Goal: Task Accomplishment & Management: Use online tool/utility

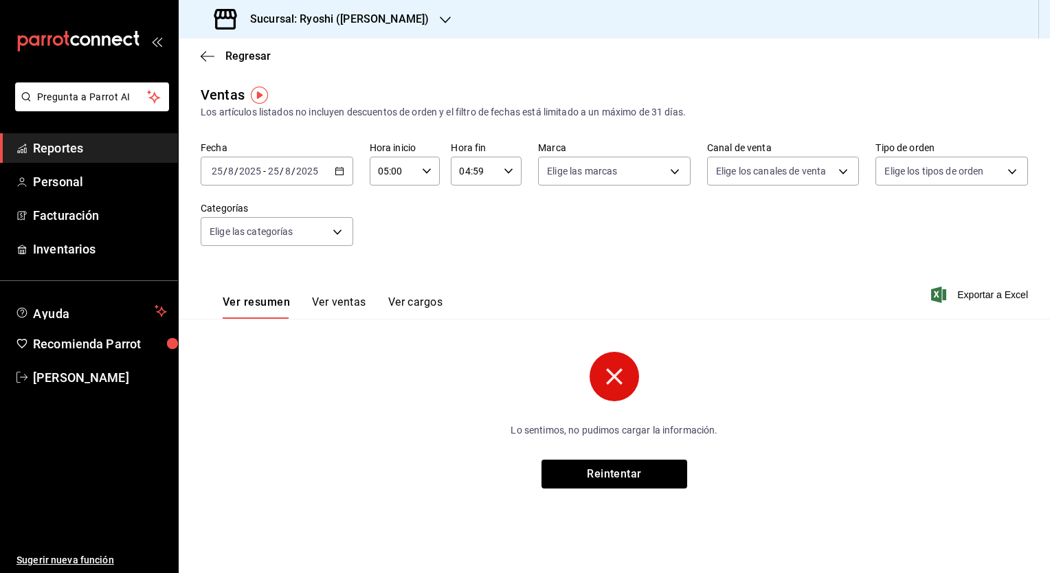
click at [535, 247] on div "Fecha [DATE] [DATE] - [DATE] [DATE] Hora inicio 05:00 Hora inicio Hora fin 04:5…" at bounding box center [615, 202] width 828 height 121
click at [338, 173] on icon "button" at bounding box center [340, 171] width 10 height 10
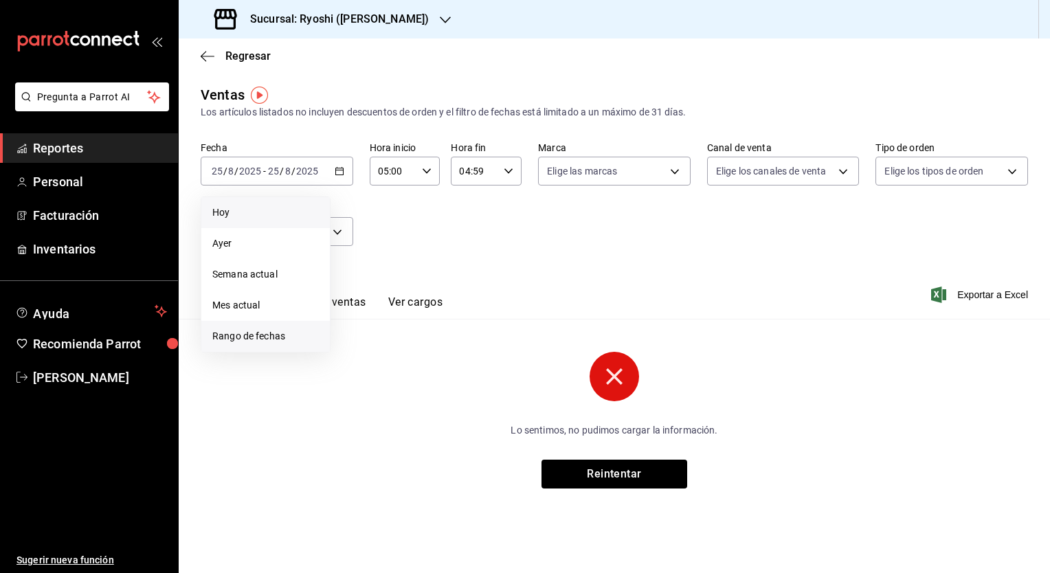
click at [278, 333] on span "Rango de fechas" at bounding box center [265, 336] width 107 height 14
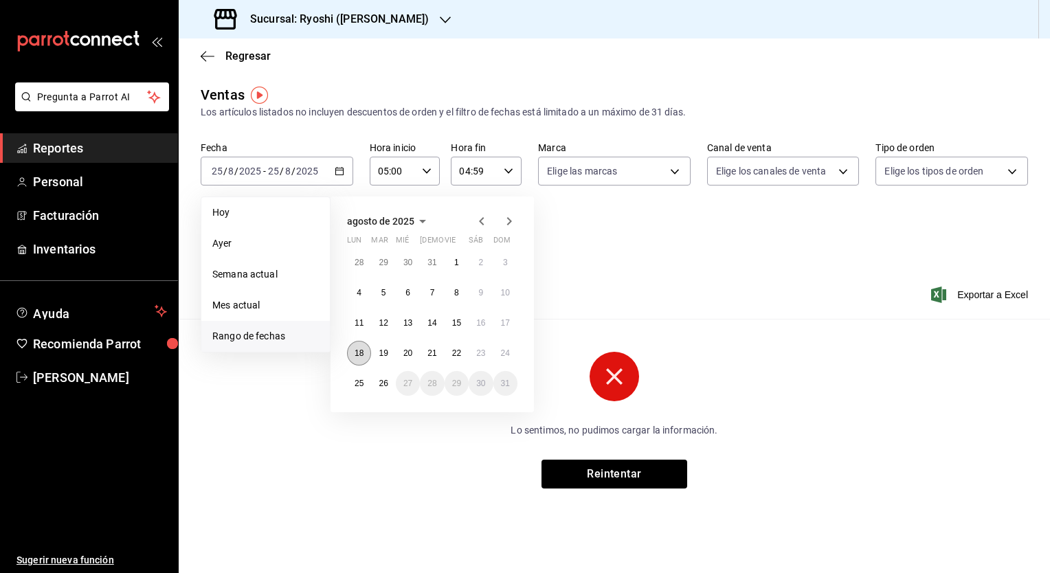
click at [360, 351] on abbr "18" at bounding box center [359, 353] width 9 height 10
click at [381, 351] on abbr "19" at bounding box center [383, 353] width 9 height 10
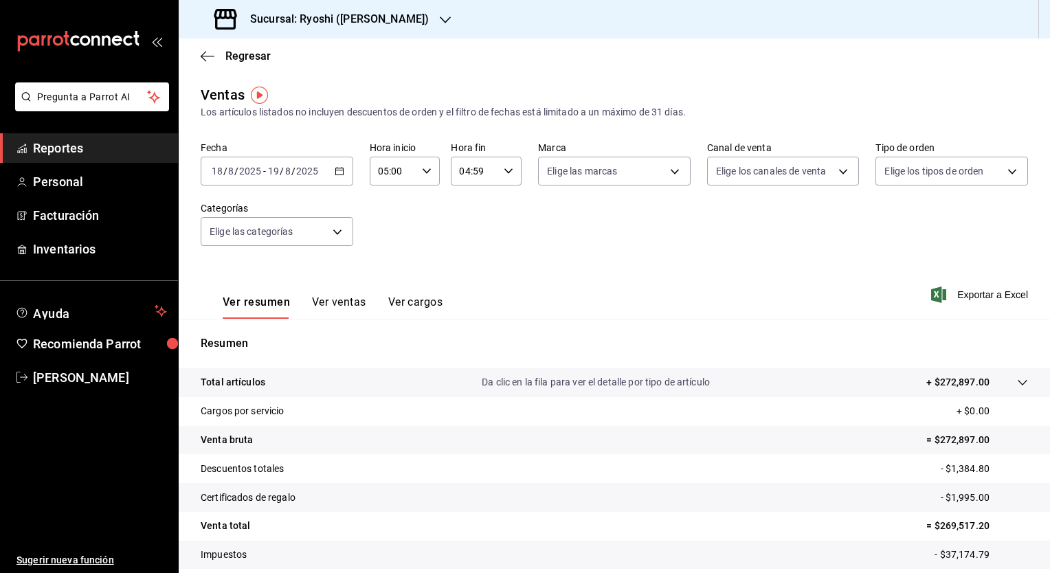
scroll to position [85, 0]
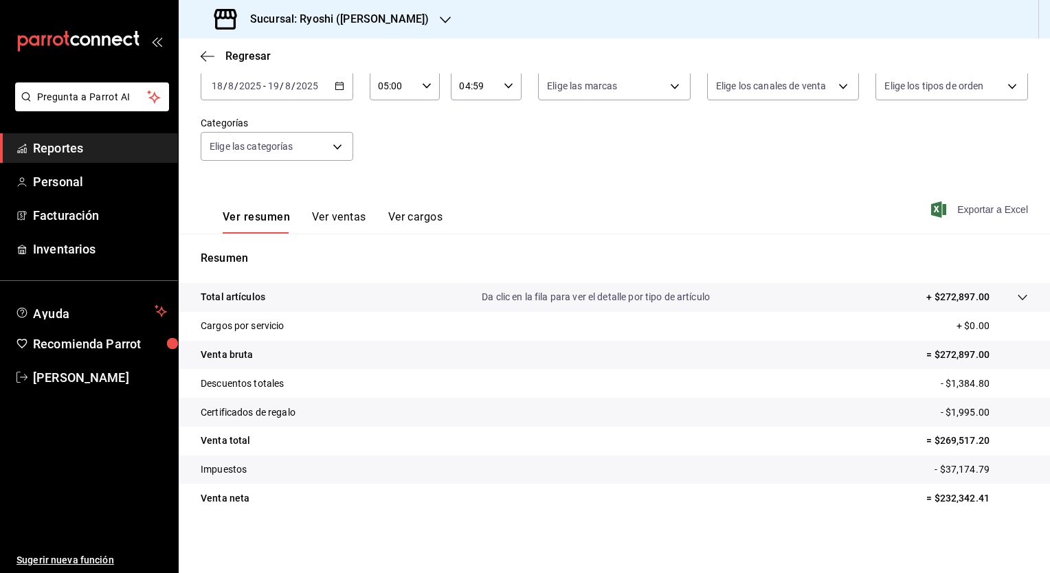
click at [993, 210] on span "Exportar a Excel" at bounding box center [981, 209] width 94 height 16
click at [490, 174] on div "Fecha [DATE] [DATE] - [DATE] [DATE] Hora inicio 05:00 Hora inicio Hora fin 04:5…" at bounding box center [615, 116] width 828 height 121
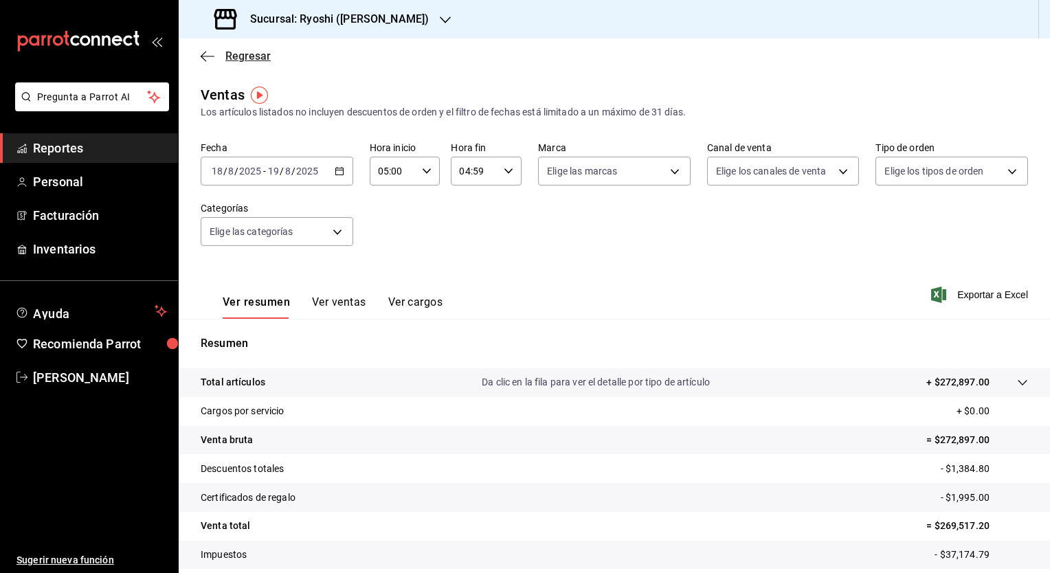
click at [250, 50] on span "Regresar" at bounding box center [247, 55] width 45 height 13
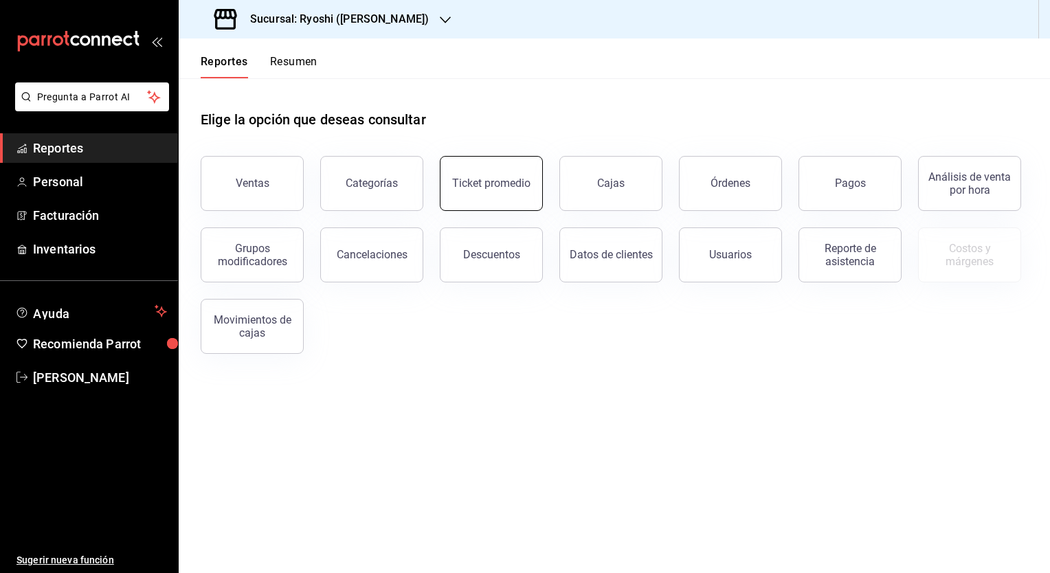
click at [495, 186] on div "Ticket promedio" at bounding box center [491, 183] width 78 height 13
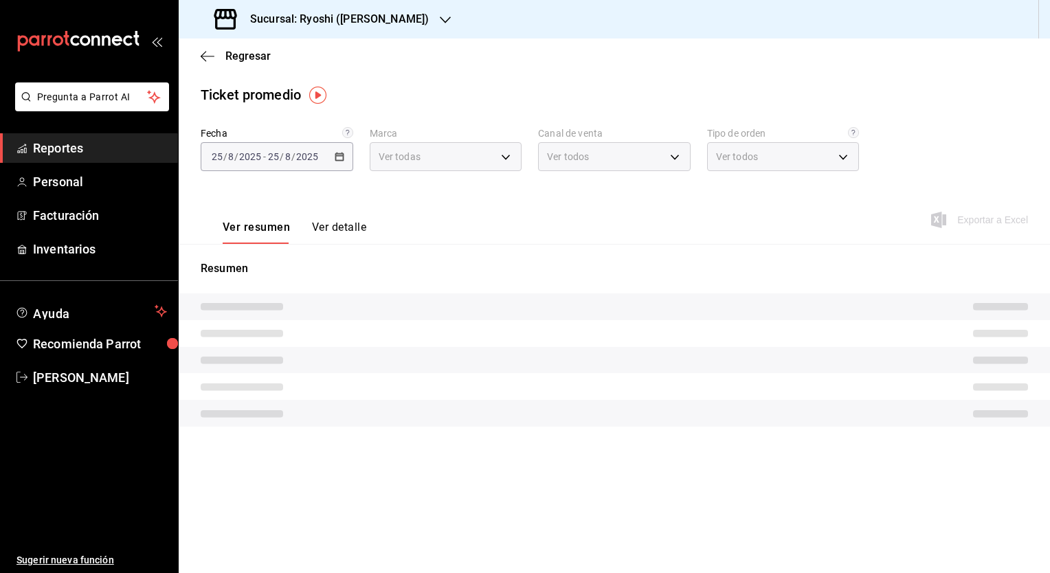
type input "d1ab8890-ddc3-4d94-b14c-d24ccf3ac2d8,70935bef-f50e-476e-afc6-1ed0b0096d1e"
type input "PARROT,UBER_EATS,RAPPI,DIDI_FOOD,ONLINE"
type input "ca4200b4-5e9d-4322-8651-be0491a2d9e7,c45ad00e-cc5b-4214-b3ac-e7019355dedd,EXTER…"
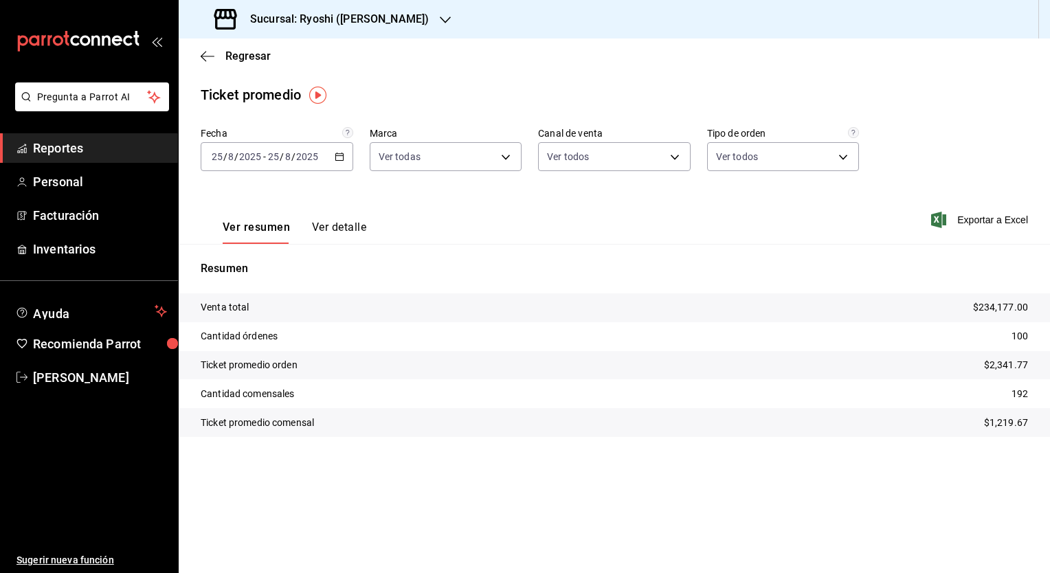
click at [340, 156] on icon "button" at bounding box center [340, 157] width 10 height 10
click at [251, 320] on span "Rango de fechas" at bounding box center [265, 322] width 107 height 14
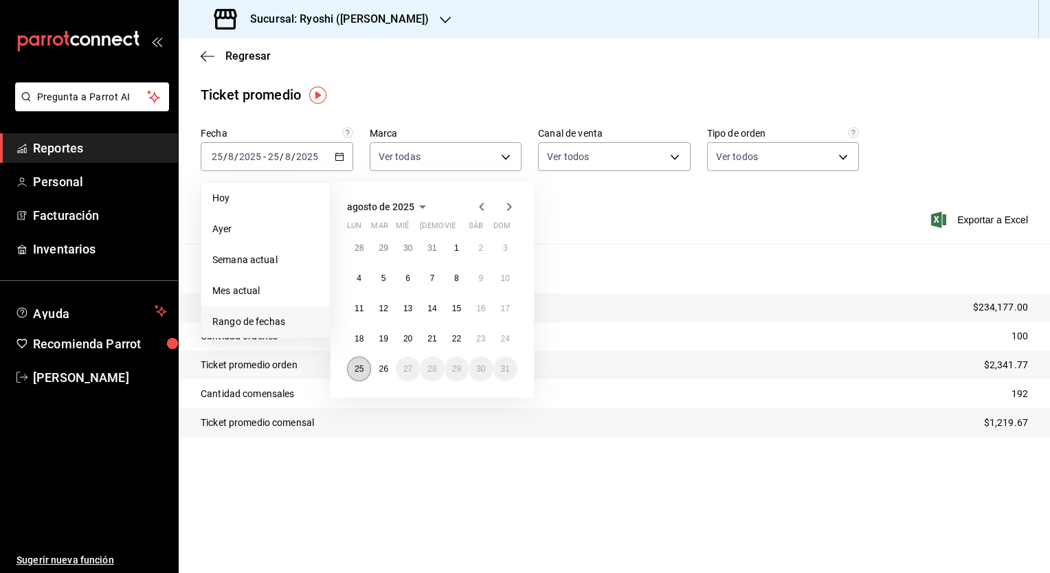
click at [359, 370] on abbr "25" at bounding box center [359, 369] width 9 height 10
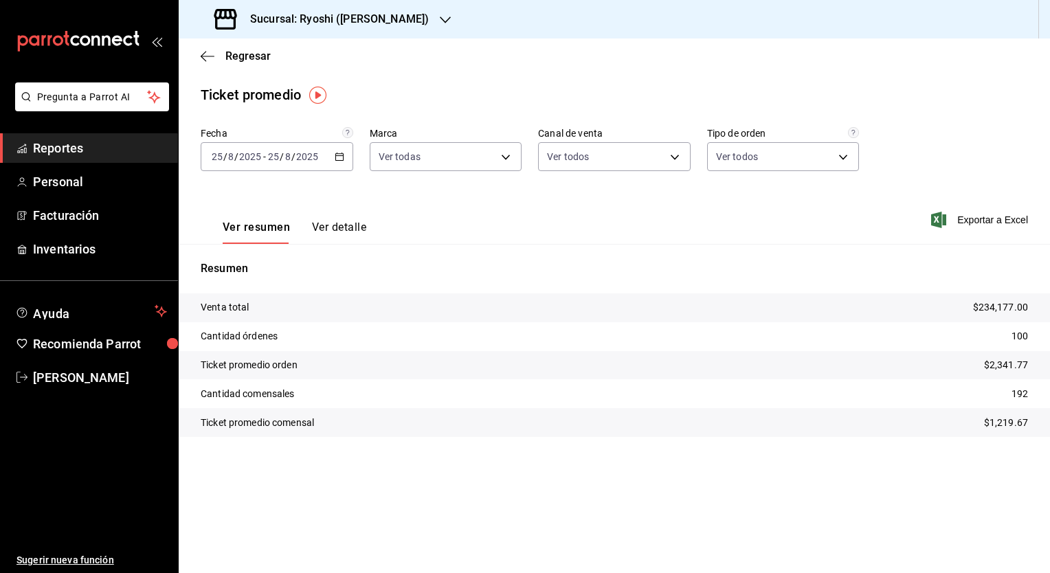
click at [633, 74] on main "Regresar Ticket promedio Fecha [DATE] [DATE] - [DATE] [DATE] Marca Ver todas d1…" at bounding box center [615, 305] width 872 height 535
click at [253, 53] on span "Regresar" at bounding box center [247, 55] width 45 height 13
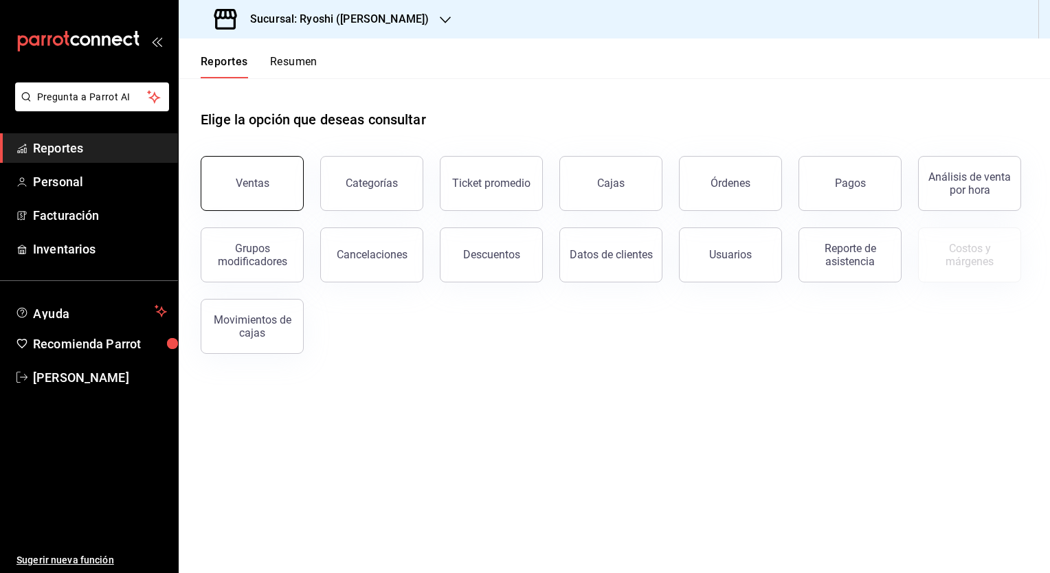
click at [271, 174] on button "Ventas" at bounding box center [252, 183] width 103 height 55
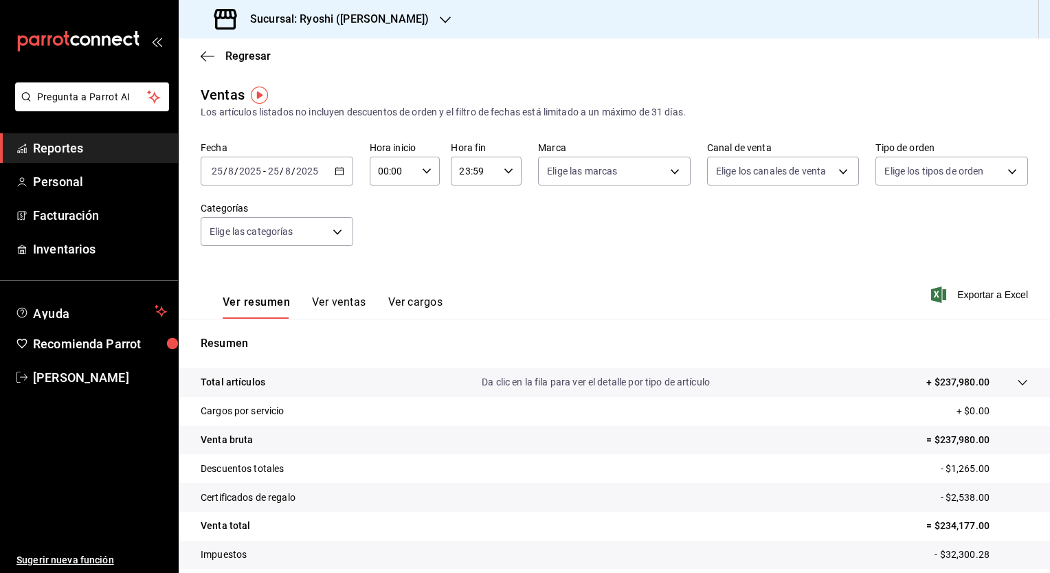
click at [429, 172] on div "00:00 Hora inicio" at bounding box center [405, 171] width 71 height 29
click at [384, 280] on span "05" at bounding box center [385, 274] width 13 height 11
type input "05:00"
click at [506, 173] on div at bounding box center [525, 286] width 1050 height 573
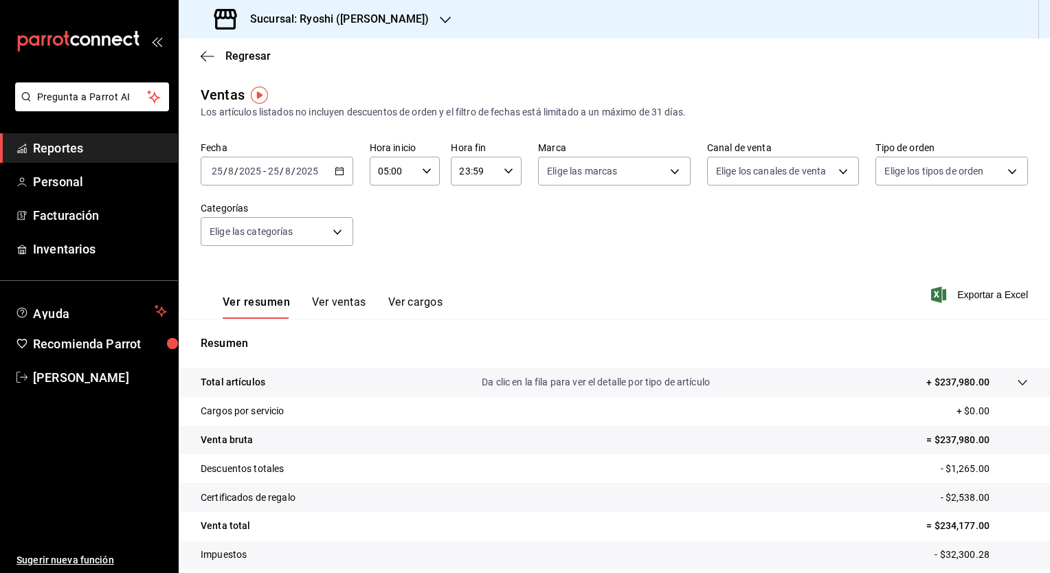
click at [506, 173] on icon "button" at bounding box center [509, 171] width 10 height 10
click at [468, 213] on span "04" at bounding box center [465, 207] width 13 height 11
type input "04:59"
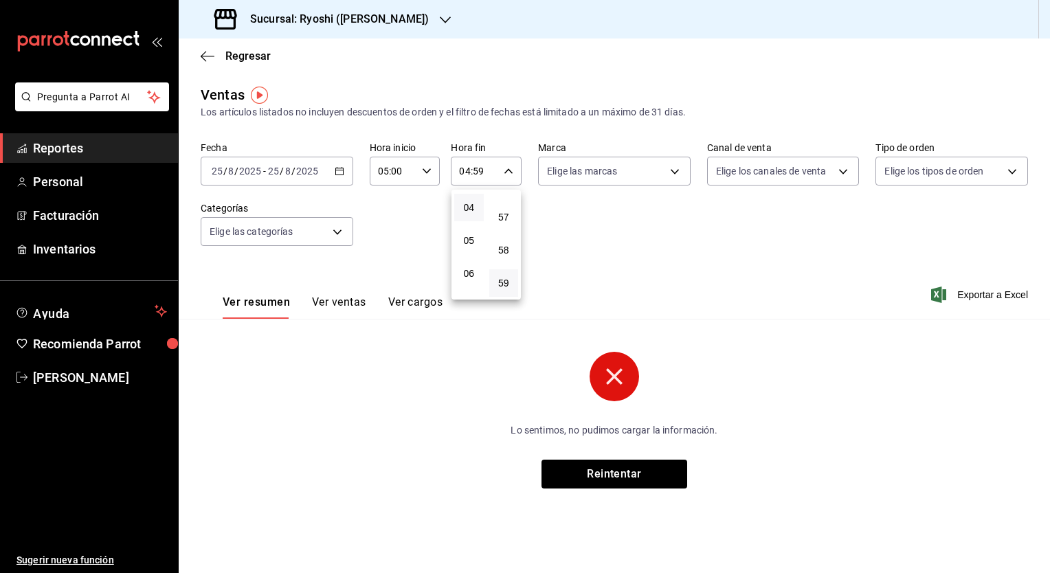
click at [338, 172] on div at bounding box center [525, 286] width 1050 height 573
click at [338, 172] on icon "button" at bounding box center [340, 171] width 10 height 10
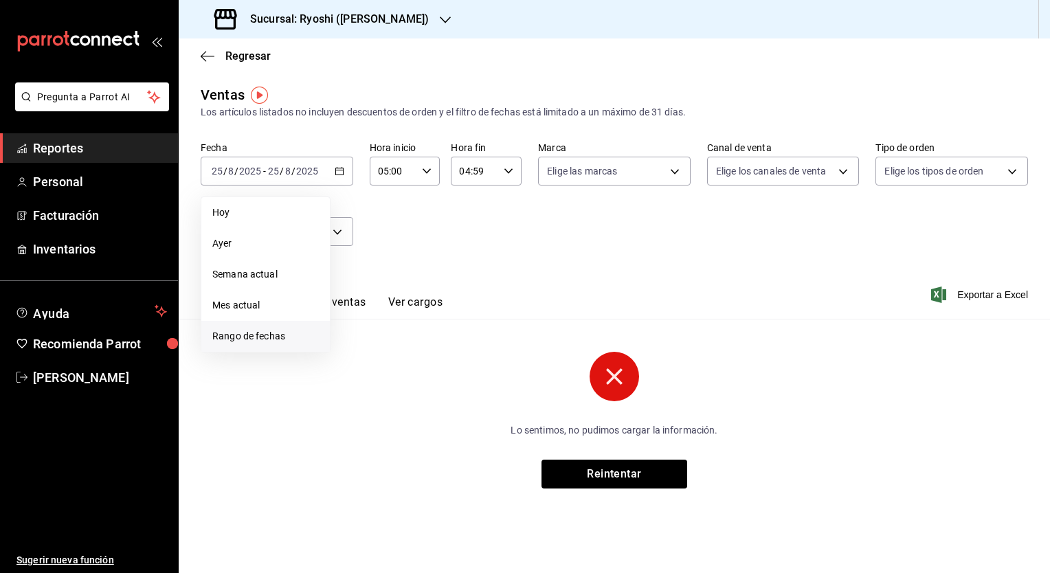
click at [261, 342] on span "Rango de fechas" at bounding box center [265, 336] width 107 height 14
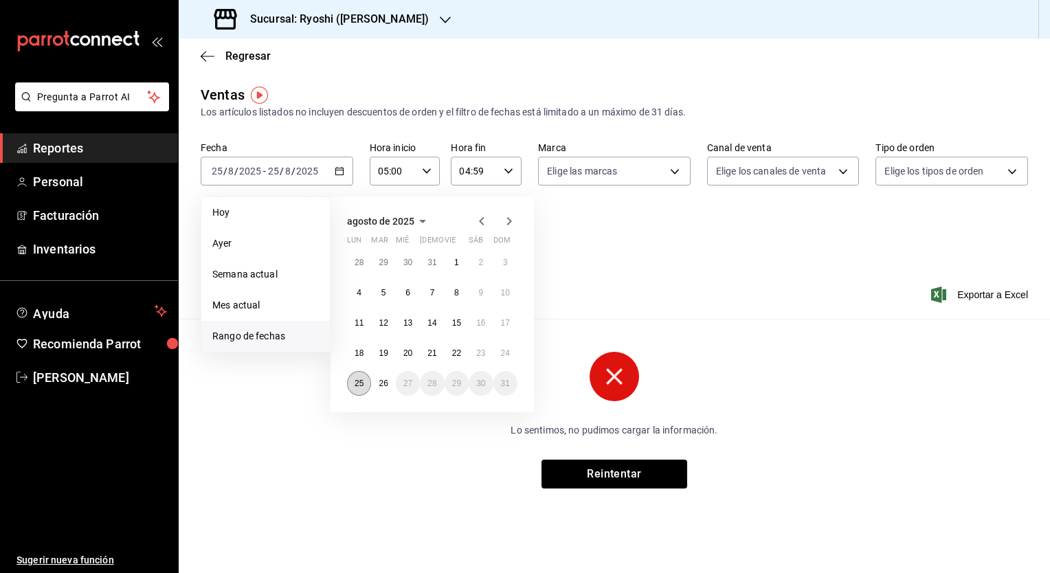
click at [354, 379] on button "25" at bounding box center [359, 383] width 24 height 25
click at [379, 381] on abbr "26" at bounding box center [383, 384] width 9 height 10
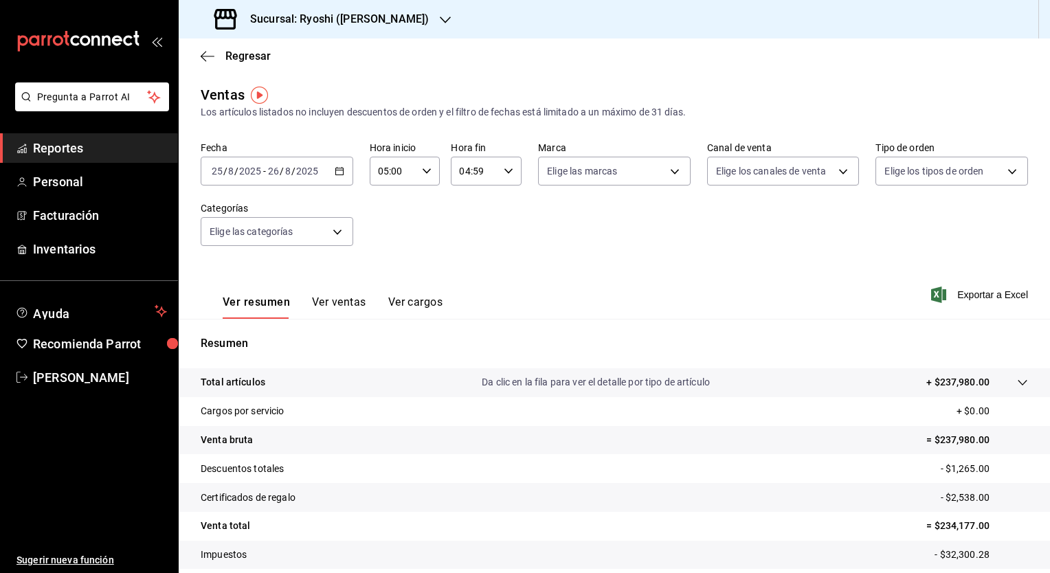
scroll to position [85, 0]
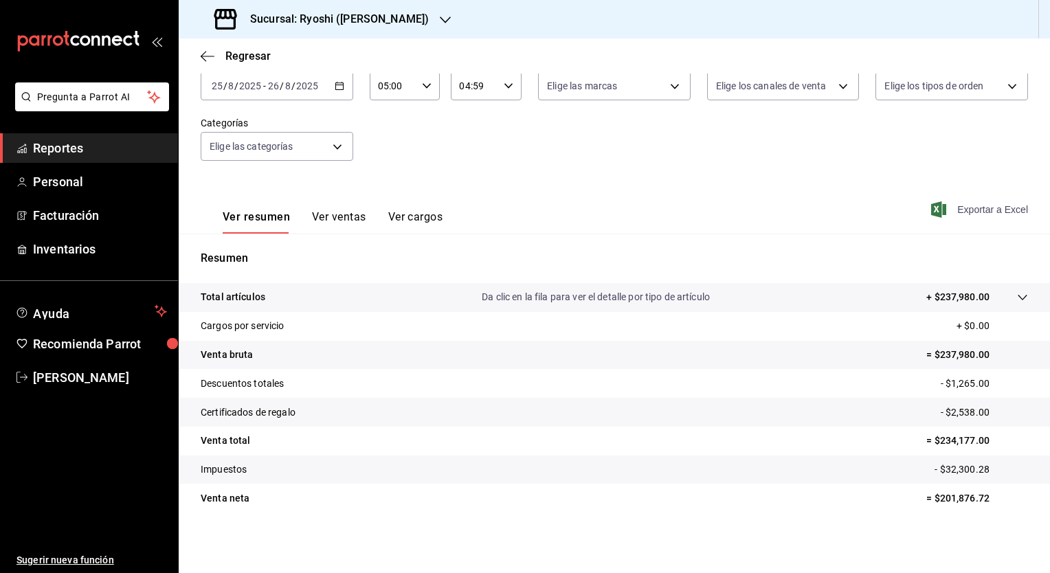
click at [982, 205] on span "Exportar a Excel" at bounding box center [981, 209] width 94 height 16
click at [607, 194] on div "Ver resumen Ver ventas Ver cargos Exportar a Excel" at bounding box center [615, 205] width 872 height 56
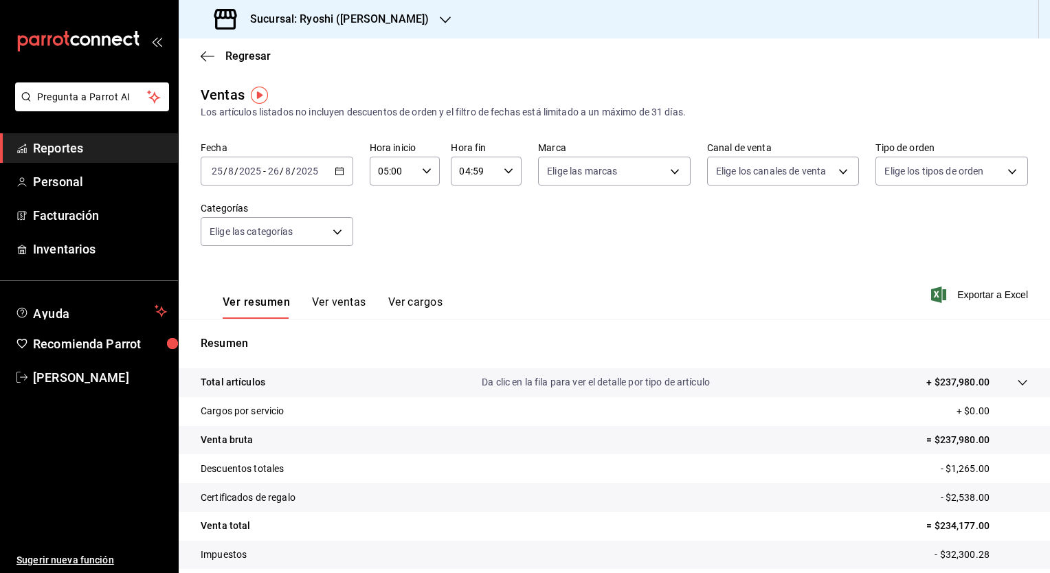
click at [337, 170] on icon "button" at bounding box center [340, 171] width 10 height 10
click at [617, 258] on div "Fecha [DATE] [DATE] - [DATE] [DATE] Hora inicio 05:00 Hora inicio Hora fin 04:5…" at bounding box center [615, 202] width 828 height 121
click at [338, 171] on icon "button" at bounding box center [340, 171] width 10 height 10
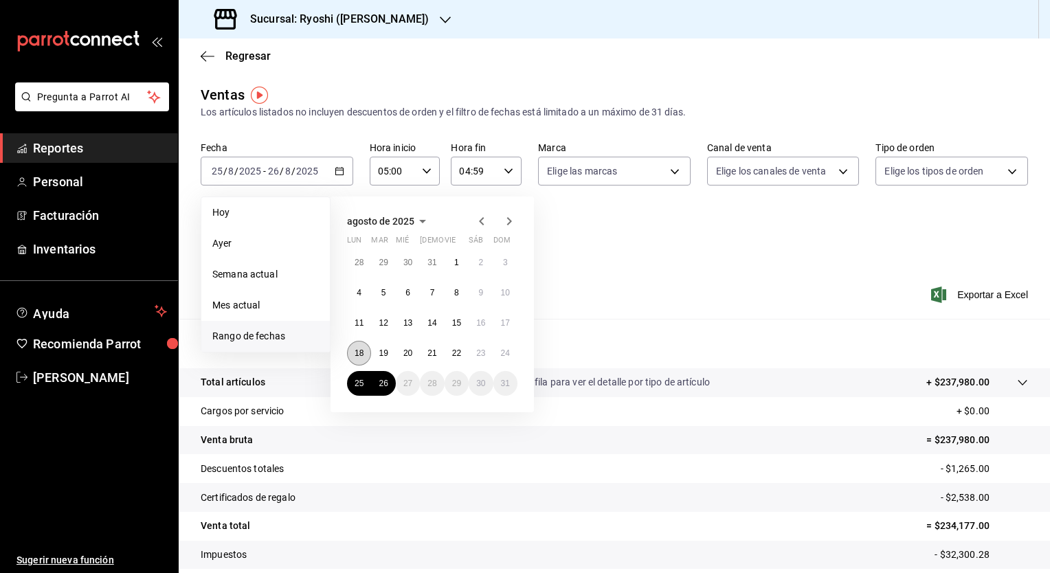
click at [357, 345] on button "18" at bounding box center [359, 353] width 24 height 25
click at [386, 351] on abbr "19" at bounding box center [383, 353] width 9 height 10
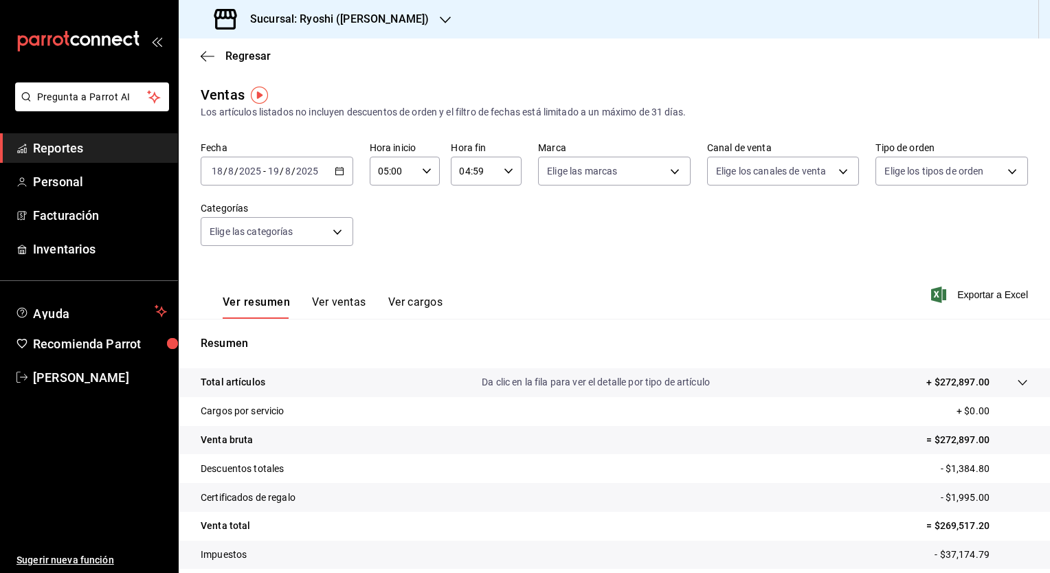
click at [663, 309] on div "Ver resumen Ver ventas Ver cargos Exportar a Excel" at bounding box center [615, 291] width 872 height 56
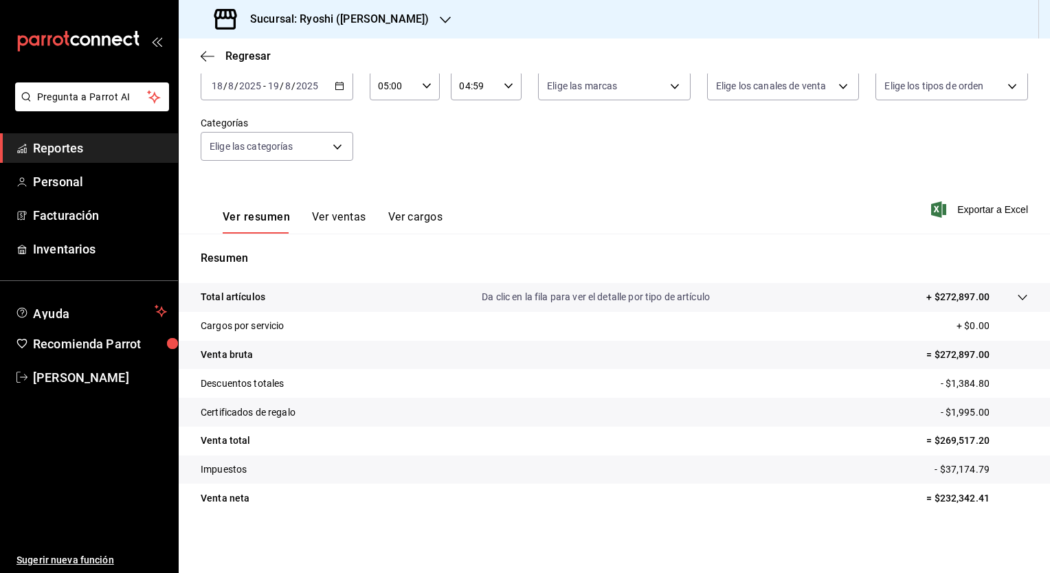
click at [704, 153] on div "Fecha [DATE] [DATE] - [DATE] [DATE] Hora inicio 05:00 Hora inicio Hora fin 04:5…" at bounding box center [615, 116] width 828 height 121
drag, startPoint x: 348, startPoint y: 98, endPoint x: 459, endPoint y: 223, distance: 168.0
click at [459, 223] on div "Ventas Los artículos listados no incluyen descuentos de orden y el filtro de fe…" at bounding box center [615, 275] width 872 height 552
drag, startPoint x: 459, startPoint y: 223, endPoint x: 405, endPoint y: 167, distance: 78.3
click at [405, 167] on div "Fecha [DATE] [DATE] - [DATE] [DATE] Hora inicio 05:00 Hora inicio Hora fin 04:5…" at bounding box center [615, 116] width 828 height 121
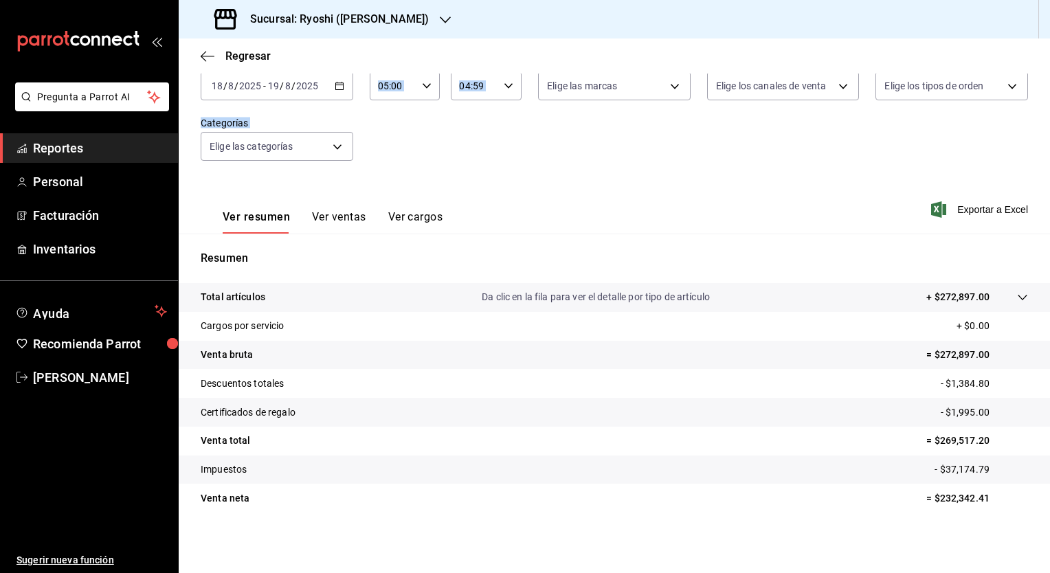
click at [405, 167] on div "Fecha [DATE] [DATE] - [DATE] [DATE] Hora inicio 05:00 Hora inicio Hora fin 04:5…" at bounding box center [615, 116] width 828 height 121
drag, startPoint x: 405, startPoint y: 167, endPoint x: 379, endPoint y: 87, distance: 84.3
click at [379, 87] on input "05:00" at bounding box center [393, 85] width 47 height 27
click at [379, 87] on div at bounding box center [525, 286] width 1050 height 573
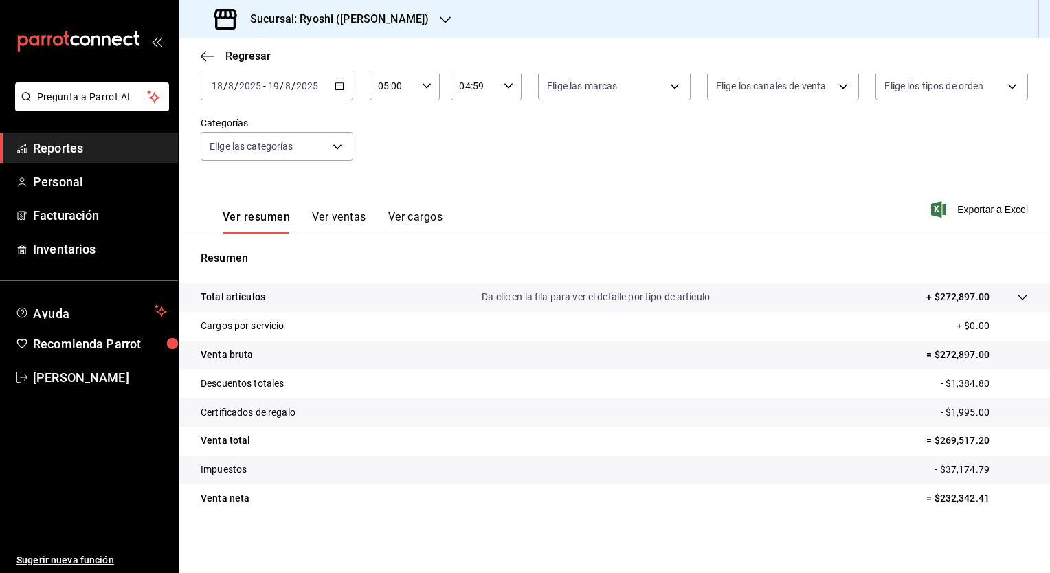
click at [563, 166] on div "Fecha [DATE] [DATE] - [DATE] [DATE] Hora inicio 05:00 Hora inicio Hora fin 04:5…" at bounding box center [615, 116] width 828 height 121
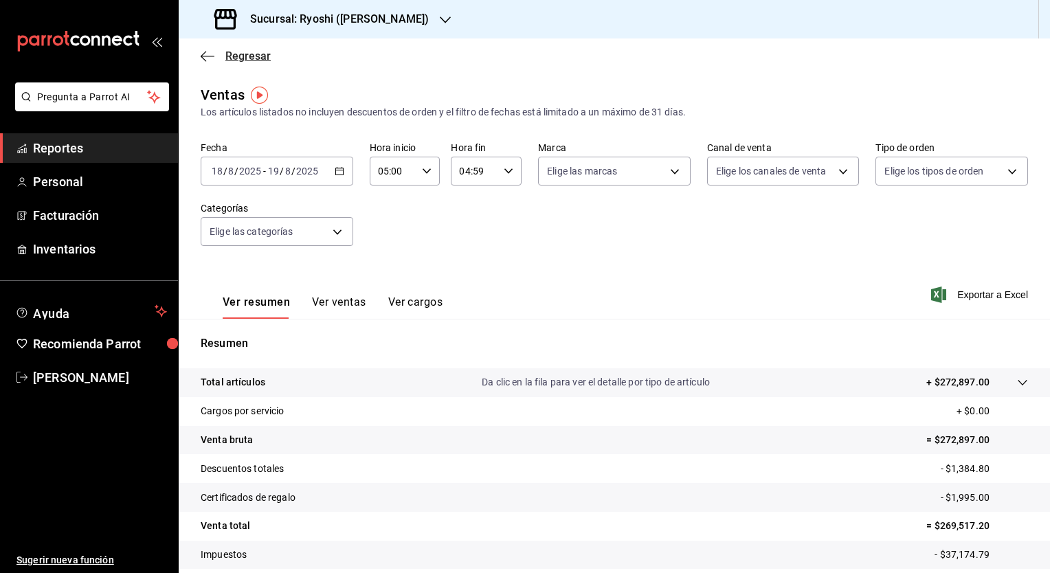
click at [254, 59] on span "Regresar" at bounding box center [247, 55] width 45 height 13
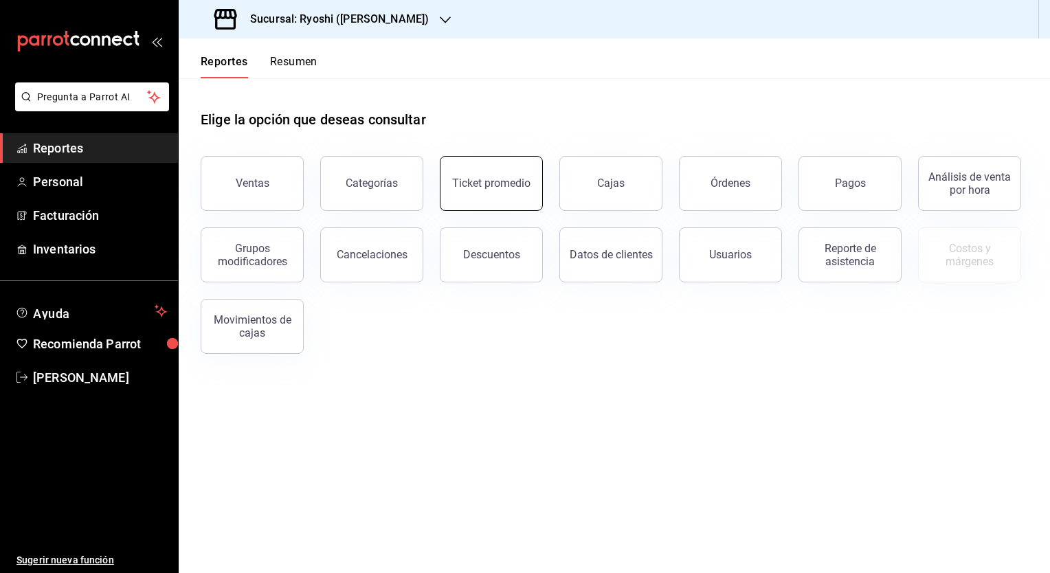
click at [506, 185] on div "Ticket promedio" at bounding box center [491, 183] width 78 height 13
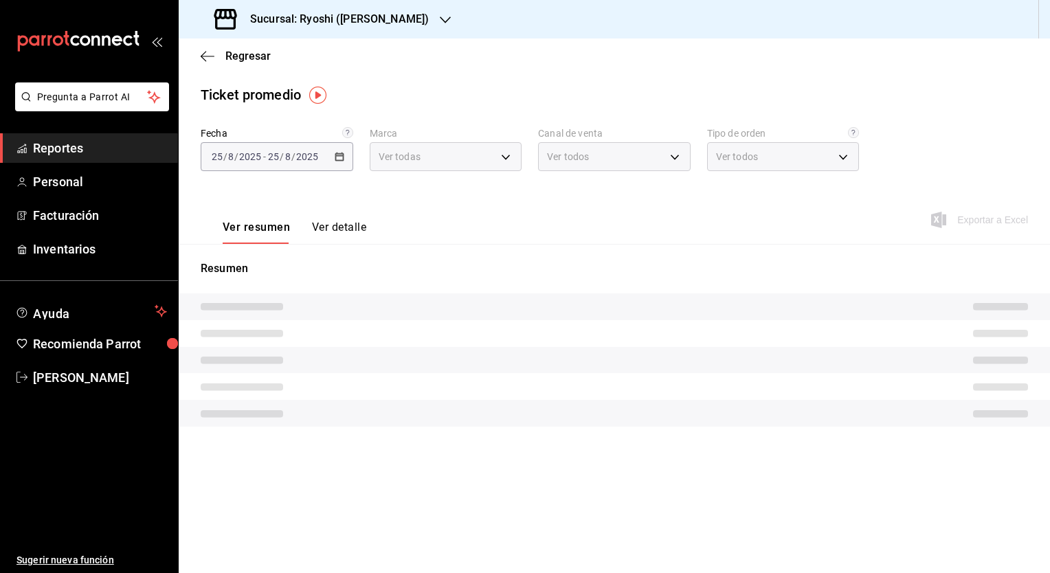
type input "d1ab8890-ddc3-4d94-b14c-d24ccf3ac2d8,70935bef-f50e-476e-afc6-1ed0b0096d1e"
type input "PARROT,UBER_EATS,RAPPI,DIDI_FOOD,ONLINE"
type input "ca4200b4-5e9d-4322-8651-be0491a2d9e7,c45ad00e-cc5b-4214-b3ac-e7019355dedd,EXTER…"
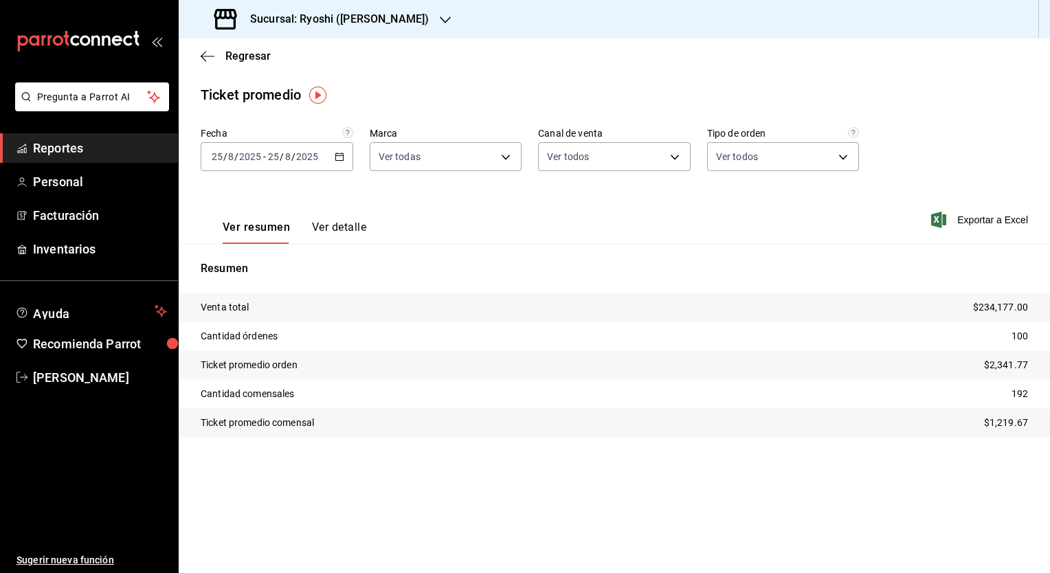
click at [345, 153] on div "[DATE] [DATE] - [DATE] [DATE]" at bounding box center [277, 156] width 153 height 29
click at [263, 318] on span "Rango de fechas" at bounding box center [265, 322] width 107 height 14
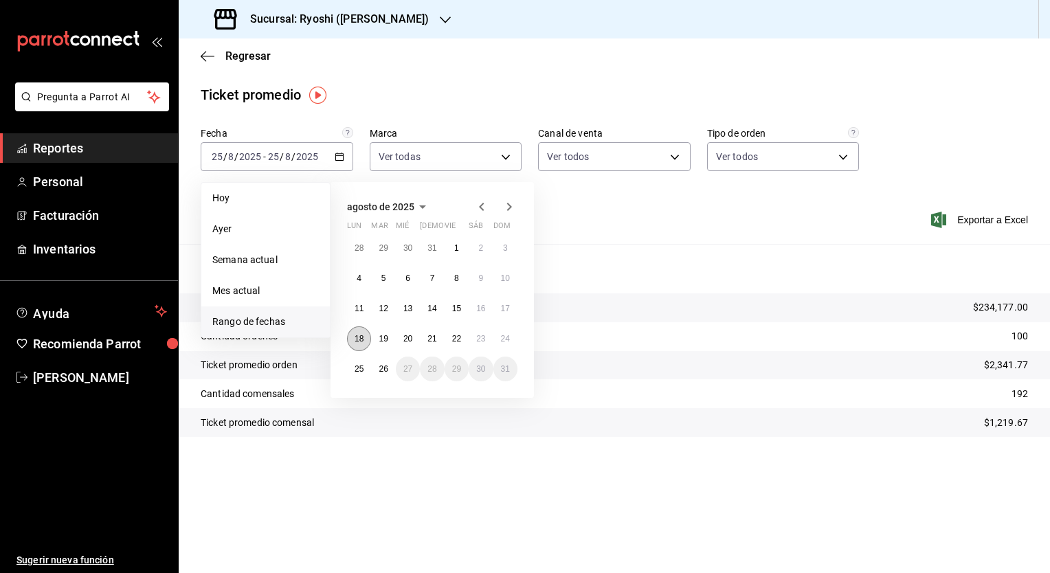
click at [368, 337] on button "18" at bounding box center [359, 338] width 24 height 25
click at [361, 368] on abbr "25" at bounding box center [359, 369] width 9 height 10
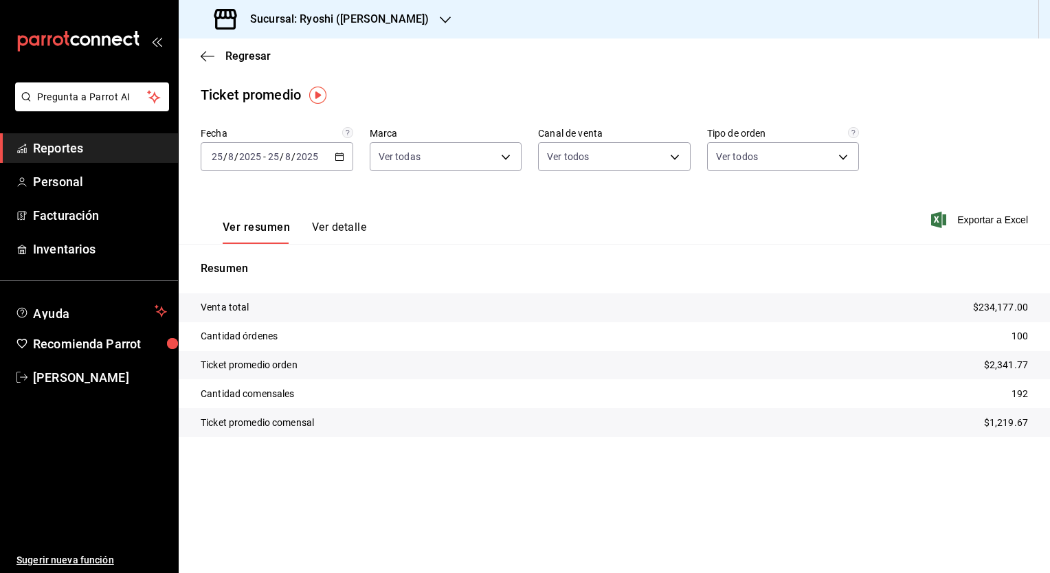
click at [427, 202] on div "Ver resumen Ver detalle Exportar a Excel" at bounding box center [615, 216] width 872 height 56
click at [248, 59] on span "Regresar" at bounding box center [247, 55] width 45 height 13
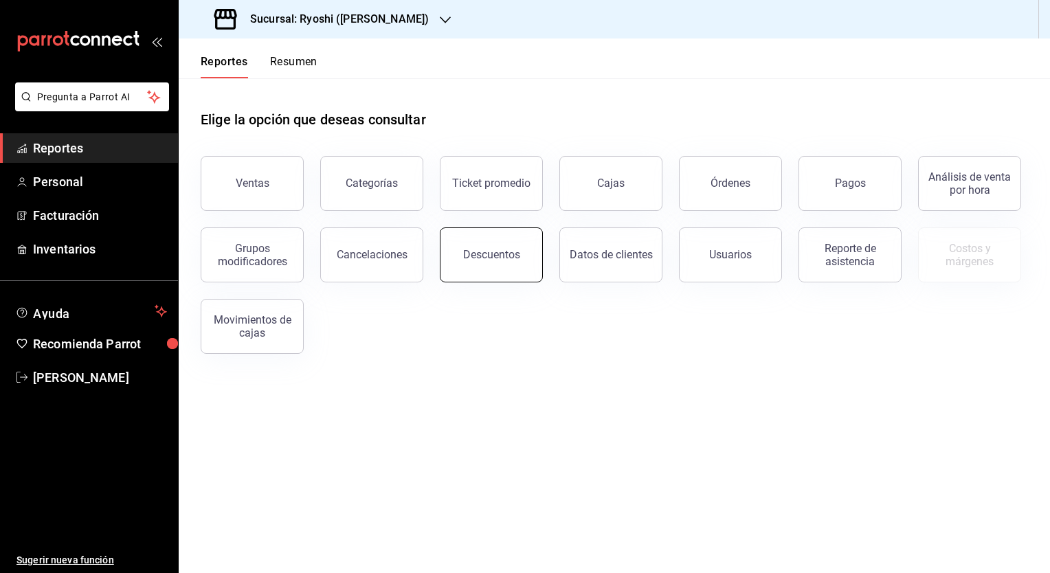
click at [512, 249] on div "Descuentos" at bounding box center [491, 254] width 57 height 13
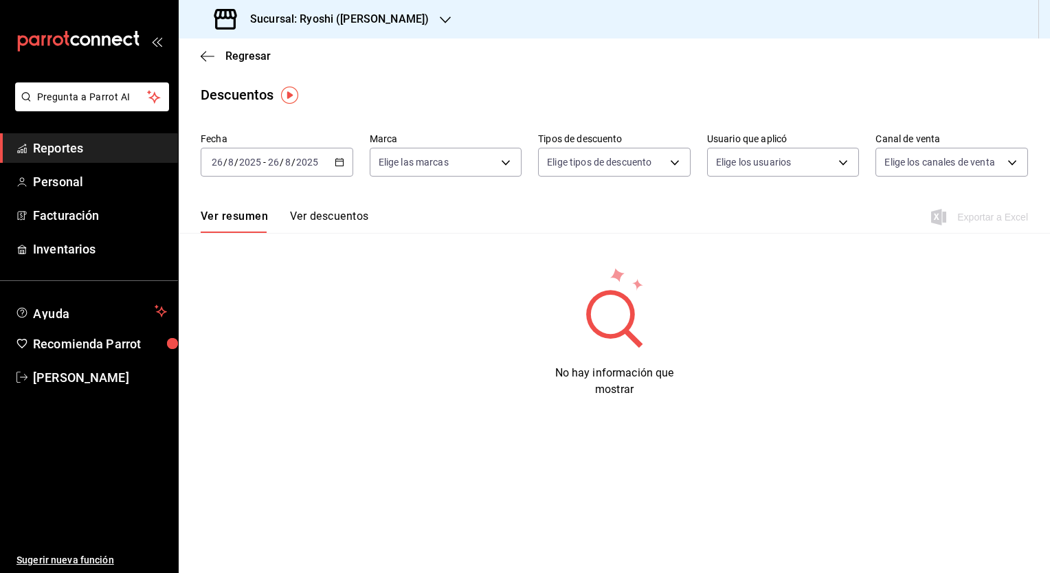
click at [341, 164] on icon "button" at bounding box center [340, 162] width 10 height 10
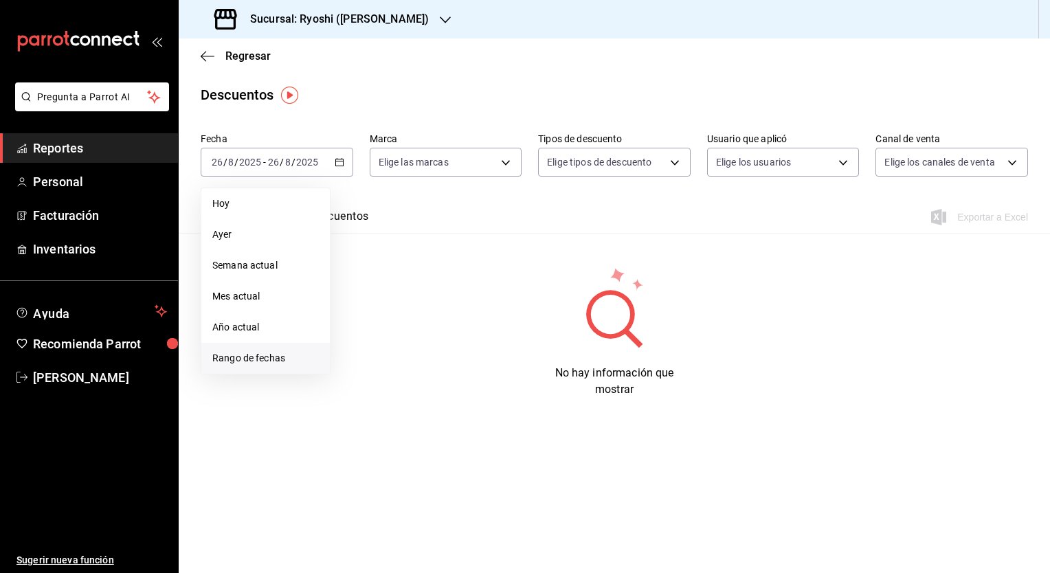
click at [248, 357] on span "Rango de fechas" at bounding box center [265, 358] width 107 height 14
click at [360, 374] on abbr "25" at bounding box center [359, 375] width 9 height 10
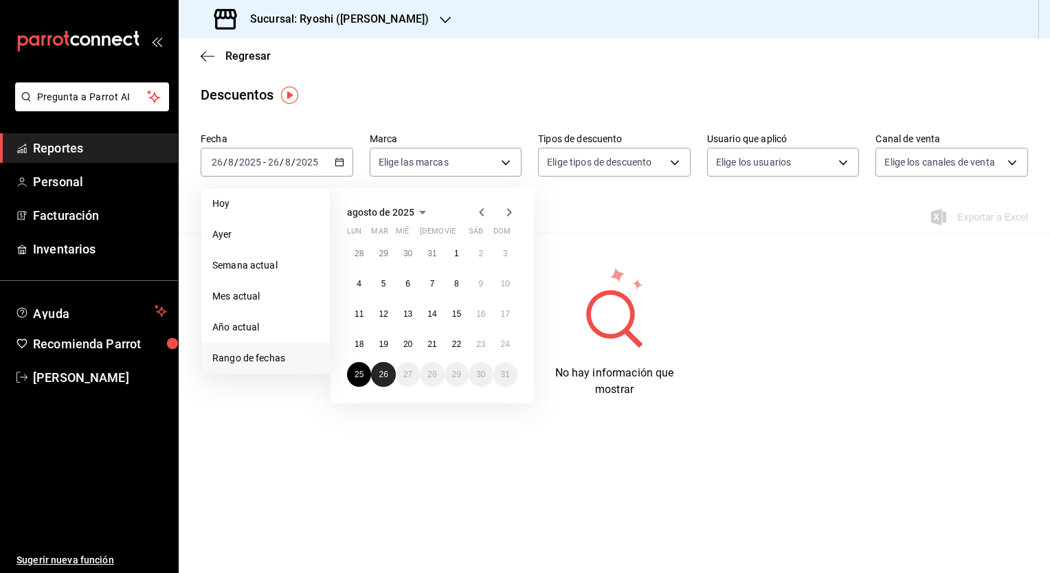
click at [386, 377] on abbr "26" at bounding box center [383, 375] width 9 height 10
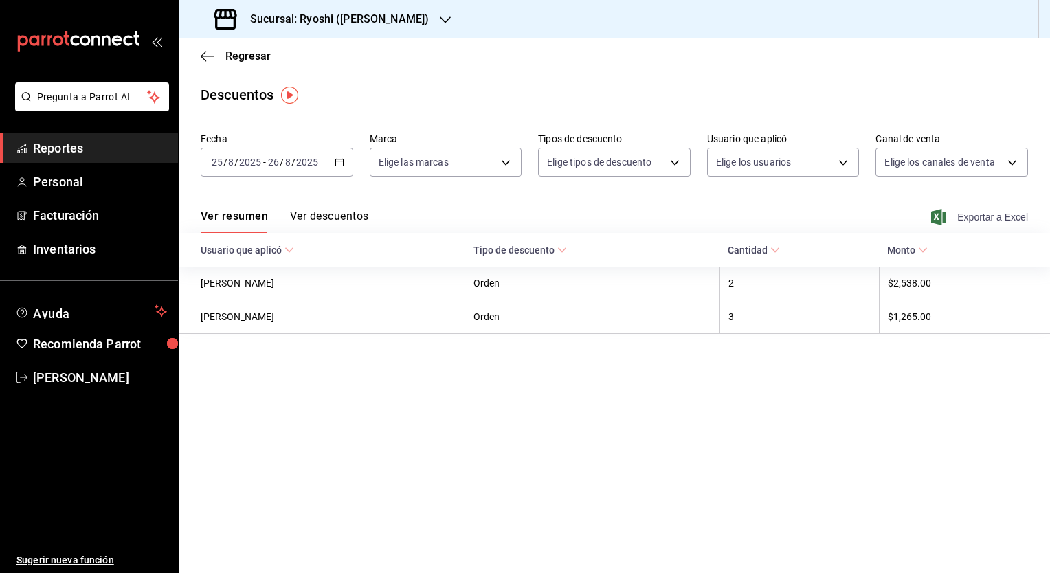
click at [990, 215] on span "Exportar a Excel" at bounding box center [981, 217] width 94 height 16
click at [646, 438] on main "Regresar Descuentos Fecha [DATE] [DATE] - [DATE] [DATE] Marca Elige las marcas …" at bounding box center [615, 305] width 872 height 535
click at [485, 89] on div "Descuentos" at bounding box center [615, 95] width 872 height 21
click at [253, 48] on div "Regresar" at bounding box center [615, 55] width 872 height 35
click at [241, 57] on span "Regresar" at bounding box center [247, 55] width 45 height 13
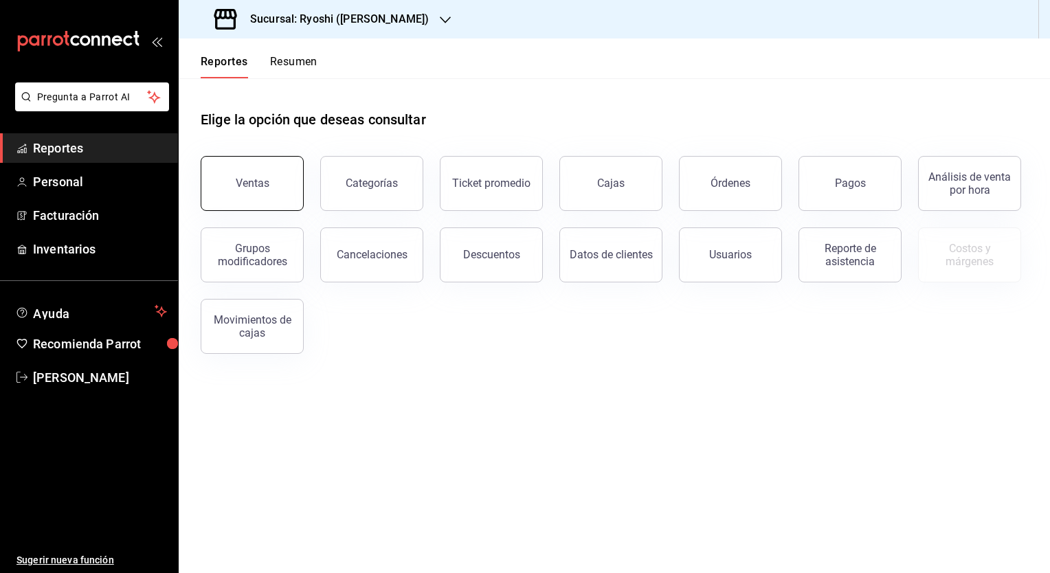
click at [253, 180] on div "Ventas" at bounding box center [253, 183] width 34 height 13
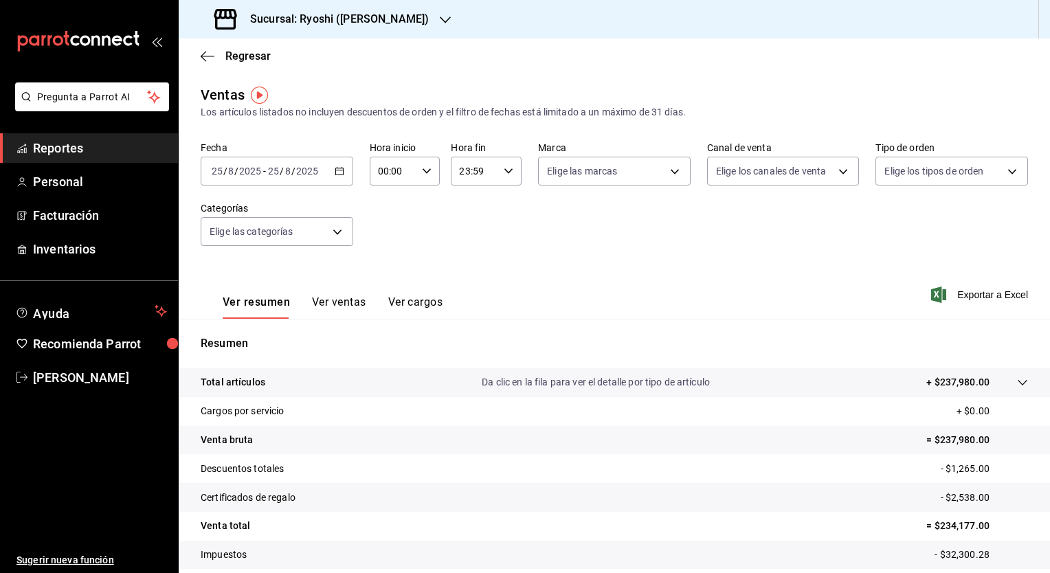
click at [749, 80] on main "Regresar Ventas Los artículos listados no incluyen descuentos de orden y el fil…" at bounding box center [615, 348] width 872 height 620
click at [503, 56] on div "Regresar" at bounding box center [615, 55] width 872 height 35
